Goal: Task Accomplishment & Management: Manage account settings

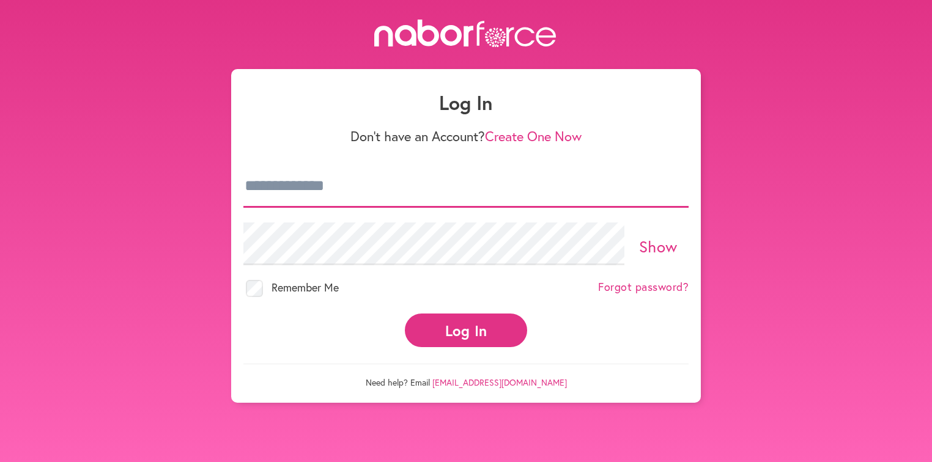
click at [357, 194] on input "email" at bounding box center [465, 186] width 445 height 43
type input "**********"
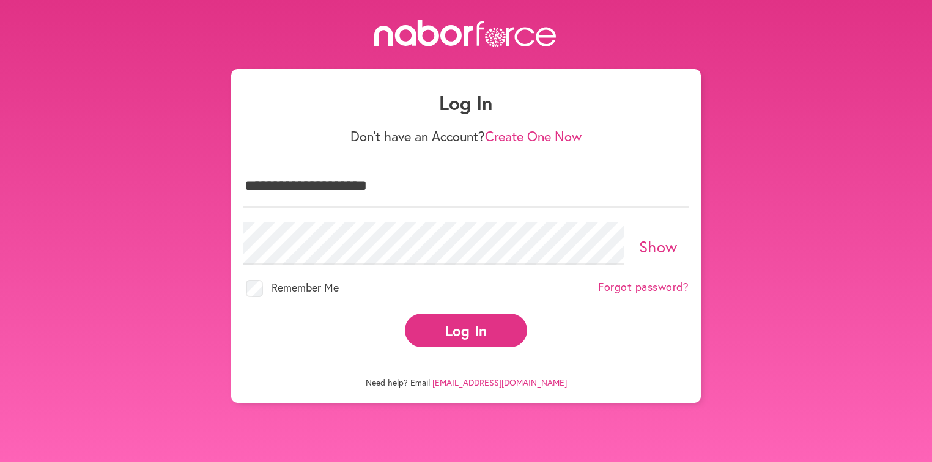
click at [428, 335] on button "Log In" at bounding box center [466, 331] width 122 height 34
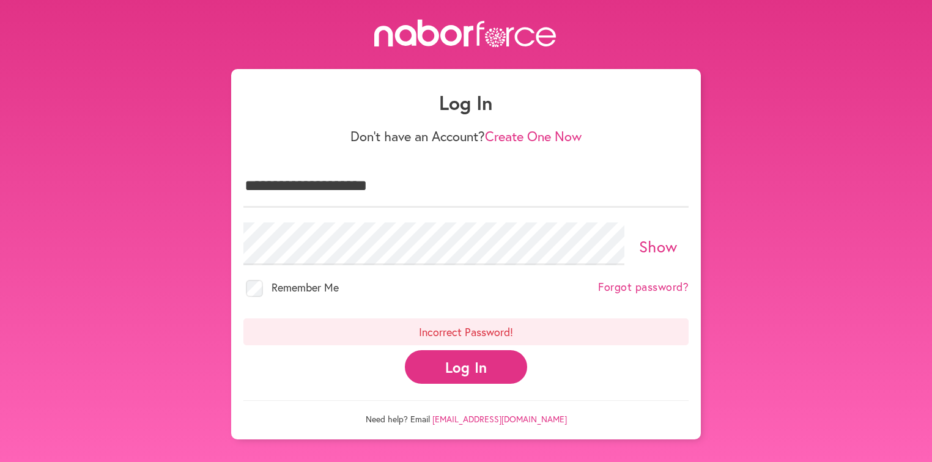
click at [634, 246] on label "Show" at bounding box center [658, 248] width 61 height 23
click at [445, 367] on button "Log In" at bounding box center [466, 367] width 122 height 34
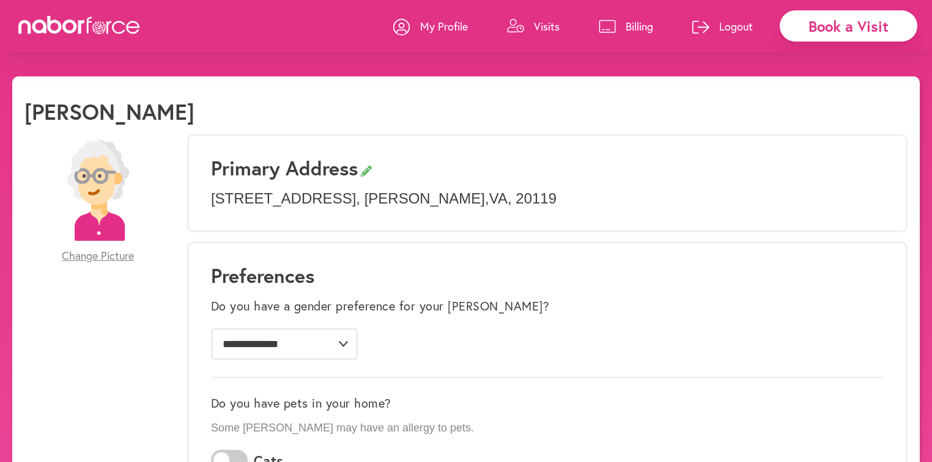
click at [635, 25] on p "Billing" at bounding box center [640, 26] width 28 height 15
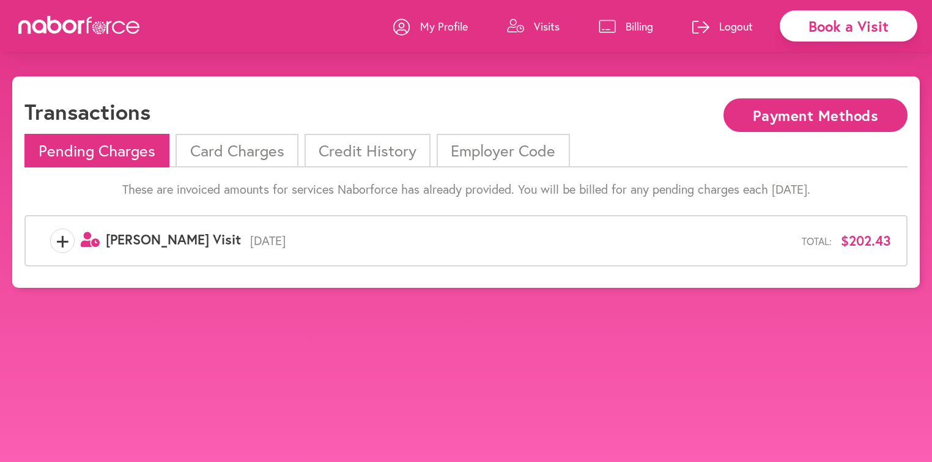
click at [257, 157] on li "Card Charges" at bounding box center [237, 151] width 122 height 34
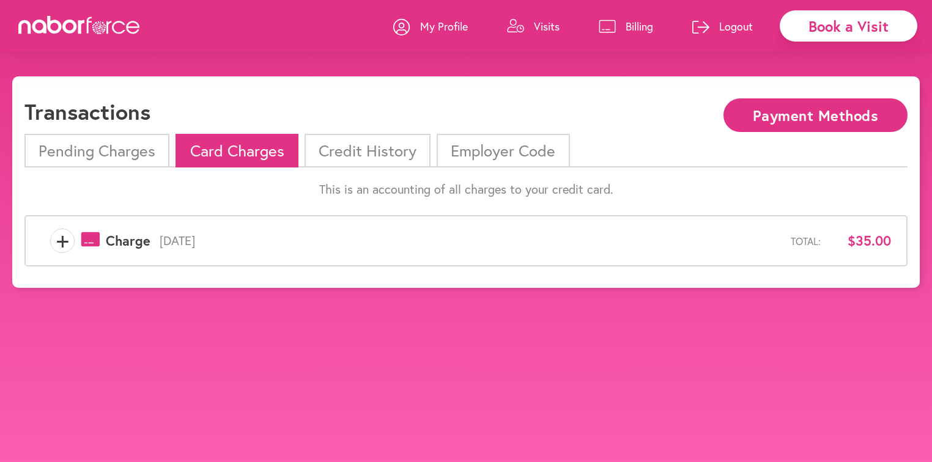
click at [62, 239] on span "+" at bounding box center [62, 241] width 23 height 24
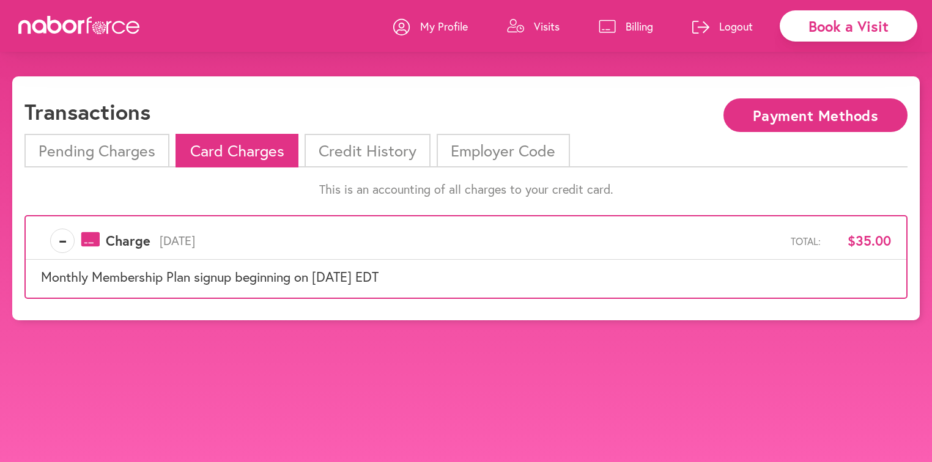
click at [62, 239] on span "-" at bounding box center [62, 241] width 23 height 24
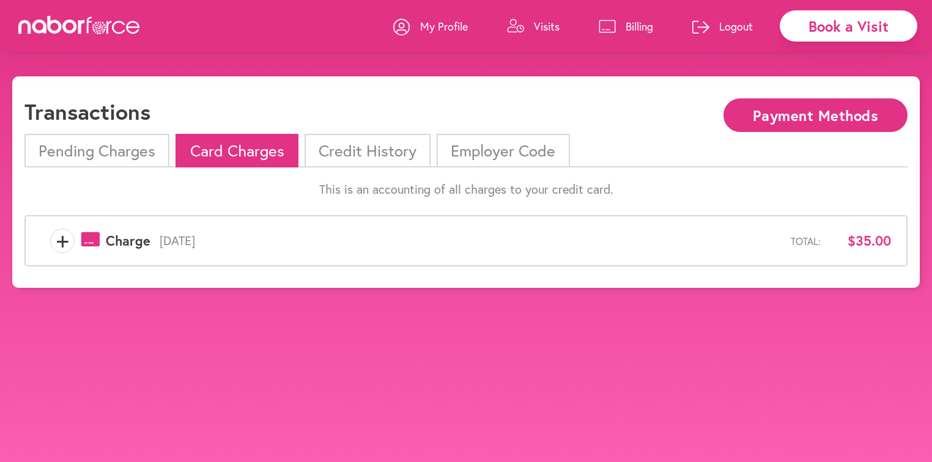
click at [730, 22] on p "Logout" at bounding box center [736, 26] width 34 height 15
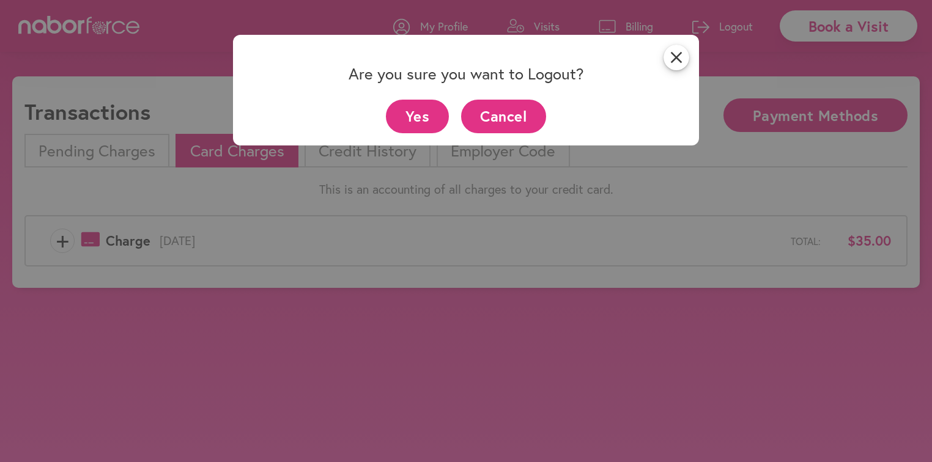
click at [437, 119] on button "Yes" at bounding box center [417, 117] width 63 height 34
